Goal: Task Accomplishment & Management: Complete application form

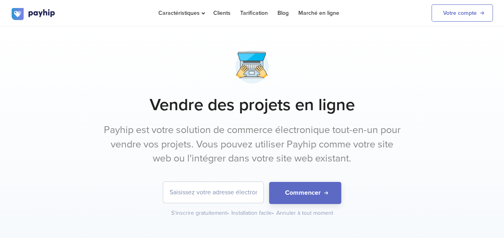
click at [239, 197] on input "email" at bounding box center [213, 192] width 100 height 21
click at [453, 11] on link "Votre compte" at bounding box center [462, 12] width 61 height 17
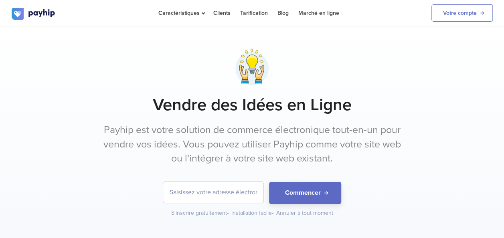
click at [246, 193] on input "email" at bounding box center [213, 192] width 100 height 21
click at [258, 192] on input "judemarievanessa05@gmail.com" at bounding box center [213, 192] width 100 height 21
type input "m"
type input "V"
click at [210, 191] on input "V" at bounding box center [213, 192] width 100 height 21
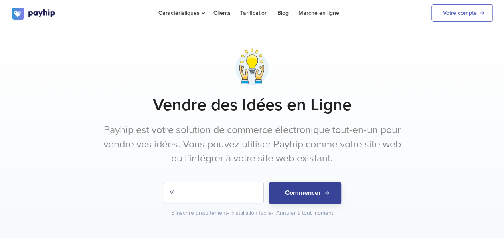
type input "V"
click at [312, 195] on button "Commencer" at bounding box center [305, 193] width 72 height 22
type input "v"
click at [305, 195] on button "Commencer" at bounding box center [305, 193] width 72 height 22
type input "vanoustore2020@gmail.com"
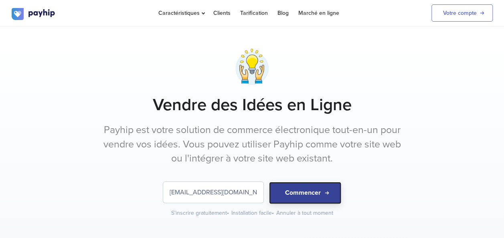
click at [309, 192] on button "Commencer" at bounding box center [305, 193] width 72 height 22
